Goal: Transaction & Acquisition: Purchase product/service

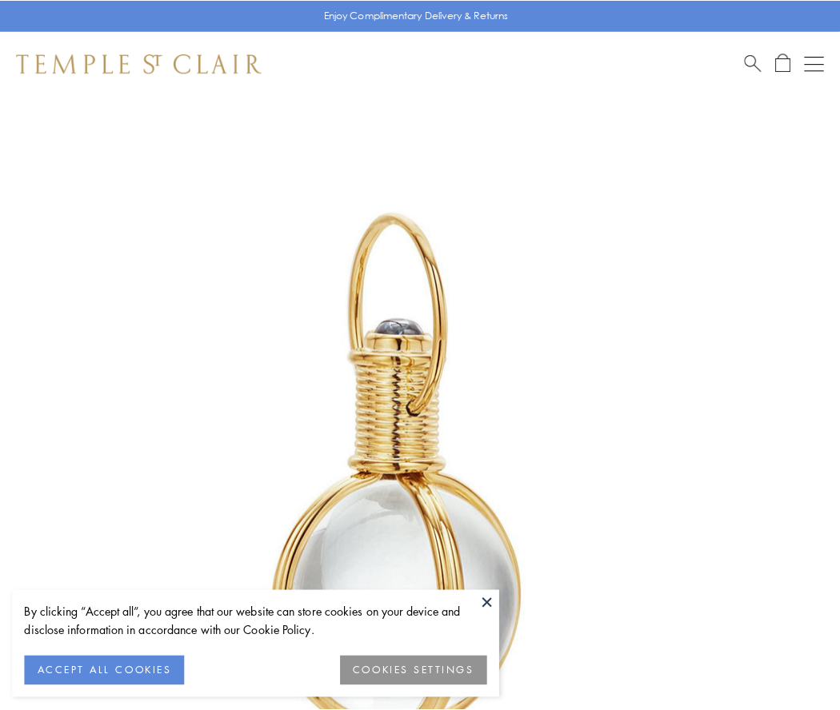
scroll to position [418, 0]
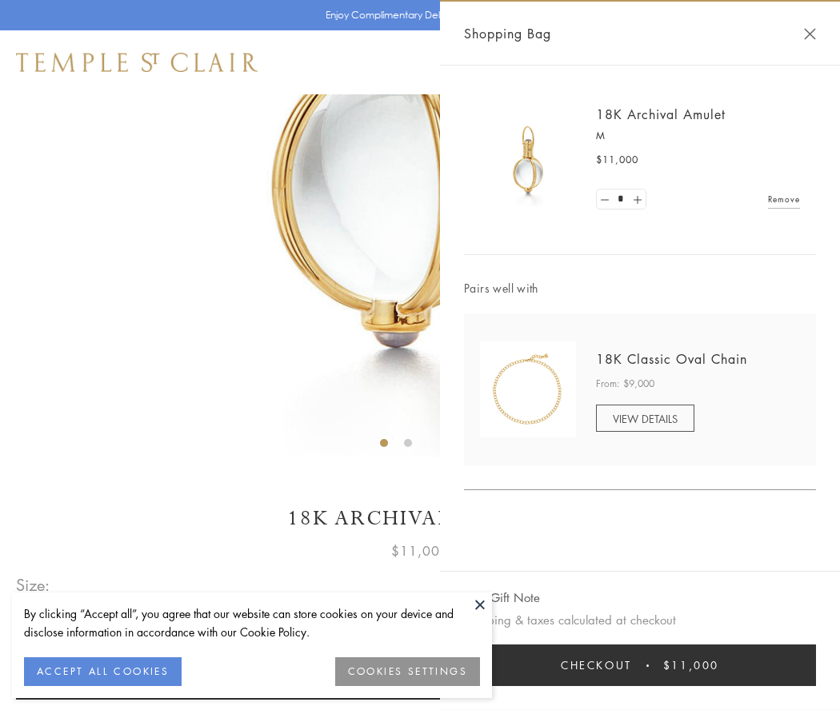
click at [640, 665] on button "Checkout $11,000" at bounding box center [640, 666] width 352 height 42
